Goal: Task Accomplishment & Management: Use online tool/utility

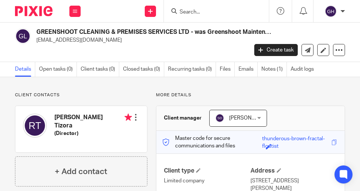
scroll to position [452, 0]
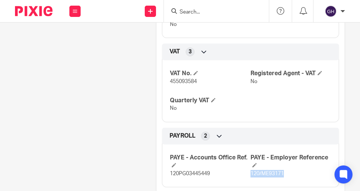
drag, startPoint x: 249, startPoint y: 156, endPoint x: 282, endPoint y: 155, distance: 33.4
click at [282, 171] on span "120/ME93171" at bounding box center [267, 173] width 33 height 5
copy span "120/ME93171"
drag, startPoint x: 169, startPoint y: 157, endPoint x: 216, endPoint y: 155, distance: 46.9
click at [216, 170] on p "120PG03445449" at bounding box center [210, 174] width 81 height 8
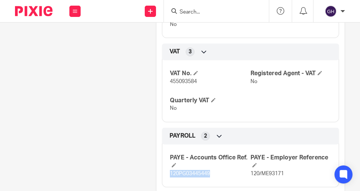
copy span "120PG03445449"
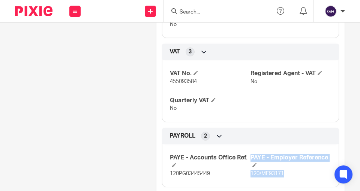
drag, startPoint x: 284, startPoint y: 157, endPoint x: 249, endPoint y: 159, distance: 35.7
click at [251, 170] on p "120/ME93171" at bounding box center [291, 174] width 81 height 8
drag, startPoint x: 249, startPoint y: 155, endPoint x: 281, endPoint y: 155, distance: 31.5
click at [281, 171] on span "120/ME93171" at bounding box center [267, 173] width 33 height 5
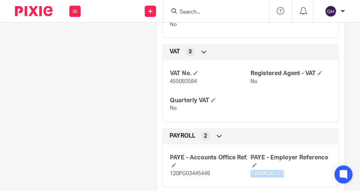
copy span "120/ME93171"
